Goal: Check status: Check status

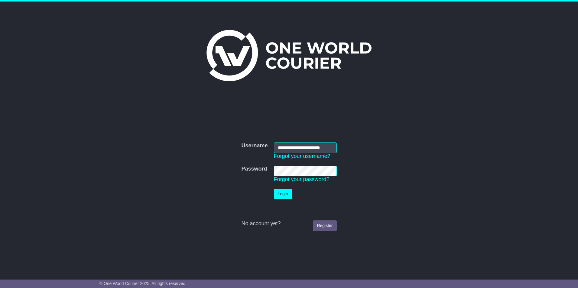
click at [287, 193] on button "Login" at bounding box center [283, 194] width 18 height 11
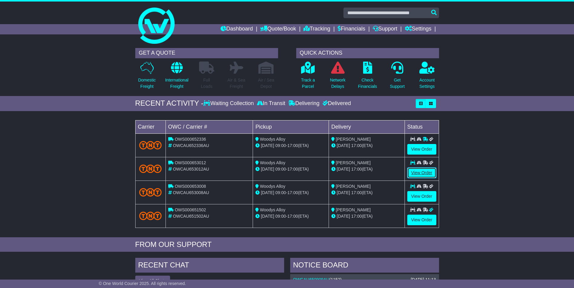
click at [422, 174] on link "View Order" at bounding box center [421, 173] width 29 height 11
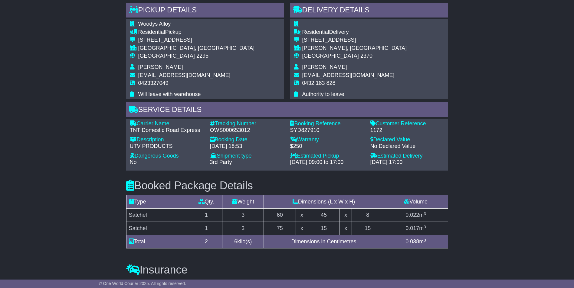
scroll to position [302, 0]
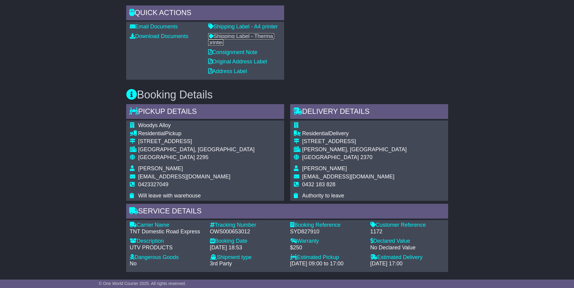
click at [244, 36] on link "Shipping Label - Thermal printer" at bounding box center [241, 39] width 66 height 13
